Goal: Transaction & Acquisition: Purchase product/service

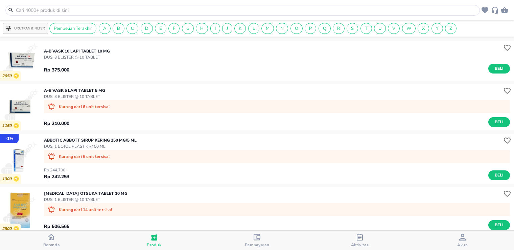
click at [161, 12] on input "text" at bounding box center [246, 10] width 463 height 7
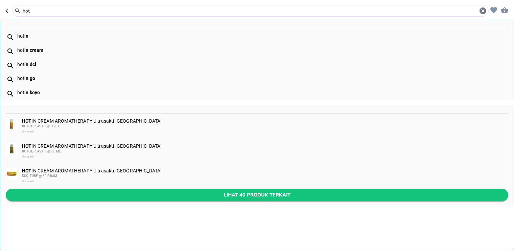
type input "hot"
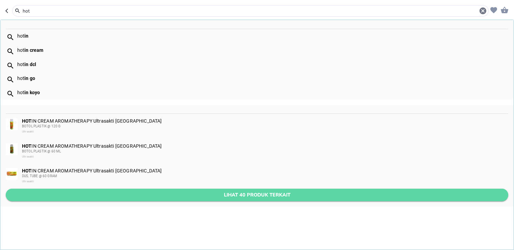
click at [76, 192] on span "Lihat 40 produk terkait" at bounding box center [257, 195] width 492 height 8
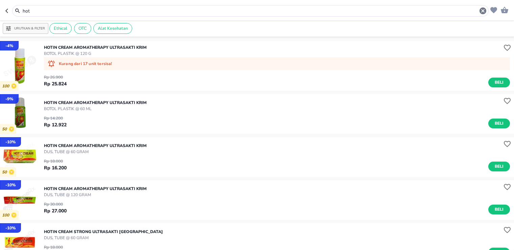
drag, startPoint x: 107, startPoint y: 8, endPoint x: 104, endPoint y: 11, distance: 4.4
click at [106, 8] on input "hot" at bounding box center [250, 10] width 457 height 7
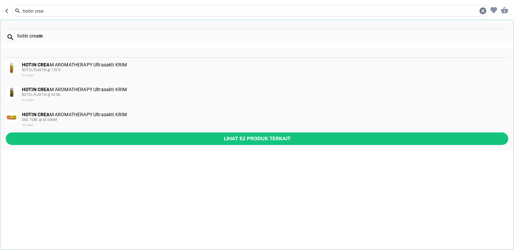
type input "hotin crea"
click at [62, 137] on span "Lihat 52 produk terkait" at bounding box center [257, 138] width 492 height 8
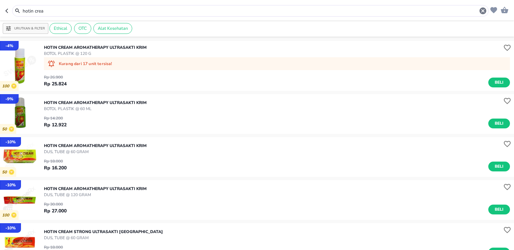
scroll to position [113, 0]
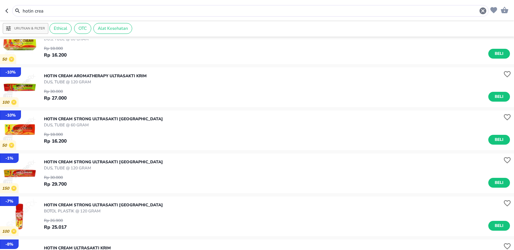
click at [66, 120] on p "HOTIN CREAM STRONG Ultrasakti [GEOGRAPHIC_DATA]" at bounding box center [103, 119] width 119 height 6
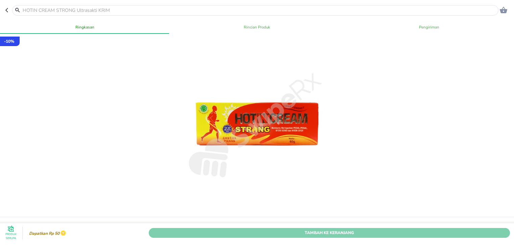
click at [401, 229] on span "Tambah Ke Keranjang" at bounding box center [329, 232] width 351 height 7
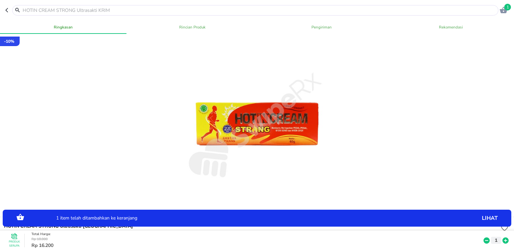
scroll to position [75, 0]
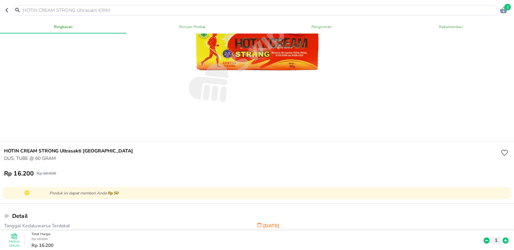
click at [503, 237] on icon at bounding box center [506, 240] width 6 height 6
click at [105, 10] on input "text" at bounding box center [259, 10] width 475 height 7
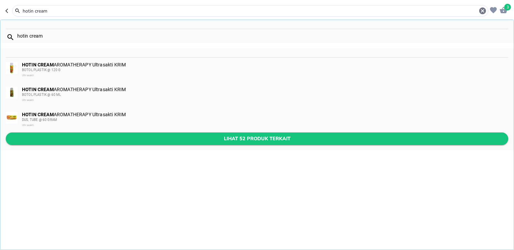
type input "hotin cream"
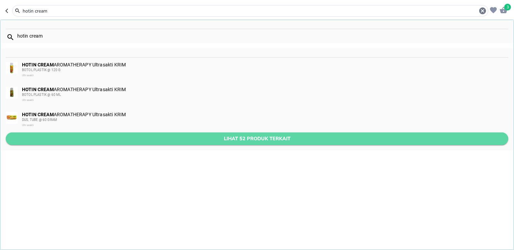
click at [95, 138] on span "Lihat 52 produk terkait" at bounding box center [257, 138] width 492 height 8
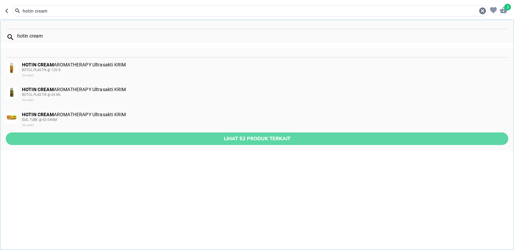
type input "hotin cream"
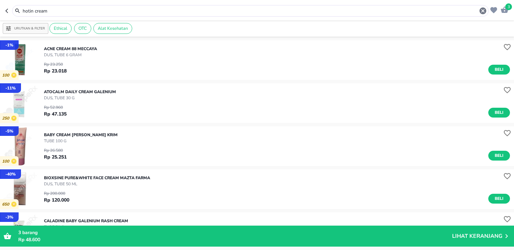
scroll to position [332, 0]
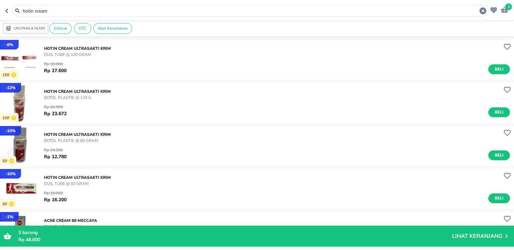
click at [91, 178] on p "HOTIN CREAM Ultrasakti KRIM" at bounding box center [77, 177] width 67 height 6
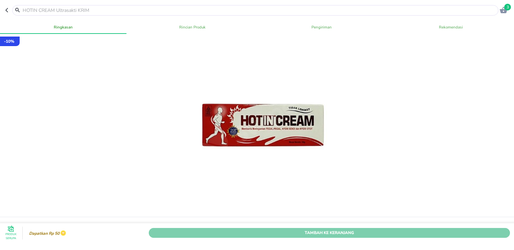
click at [457, 229] on span "Tambah Ke Keranjang" at bounding box center [329, 232] width 351 height 7
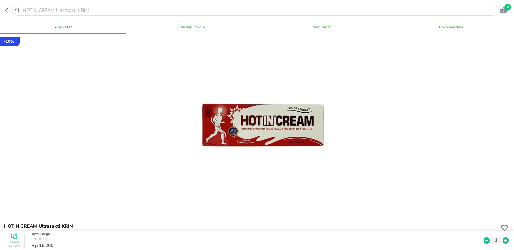
click at [503, 237] on icon at bounding box center [506, 240] width 6 height 6
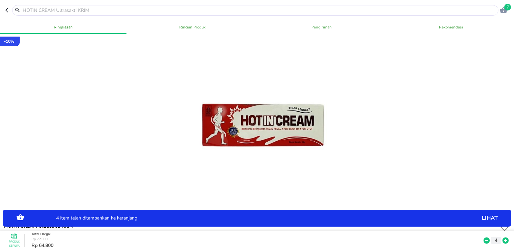
click at [483, 218] on p "lihat" at bounding box center [459, 218] width 80 height 0
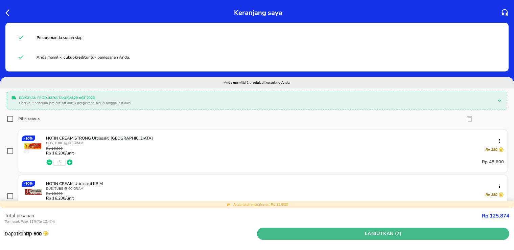
click at [454, 234] on span "Lanjutkan (7)" at bounding box center [383, 233] width 247 height 8
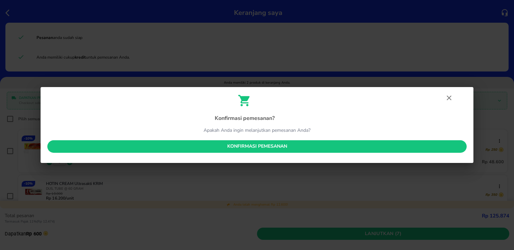
drag, startPoint x: 288, startPoint y: 146, endPoint x: 219, endPoint y: 161, distance: 70.6
click at [288, 148] on span "Konfirmasi pemesanan" at bounding box center [257, 146] width 409 height 8
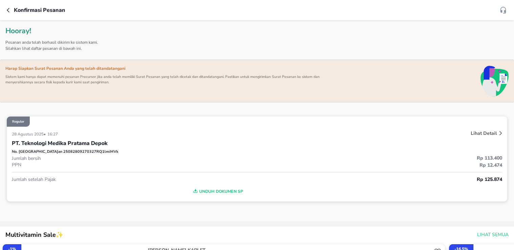
click at [73, 151] on p "No. Pesanan 25082809270327RQ1lmiMVk" at bounding box center [65, 152] width 107 height 6
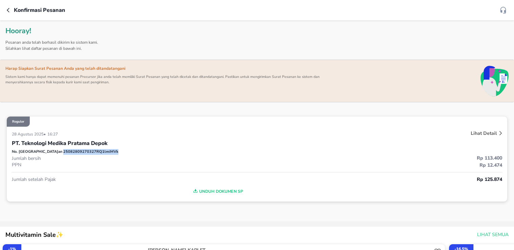
click at [73, 151] on p "No. Pesanan 25082809270327RQ1lmiMVk" at bounding box center [65, 152] width 107 height 6
